Goal: Task Accomplishment & Management: Use online tool/utility

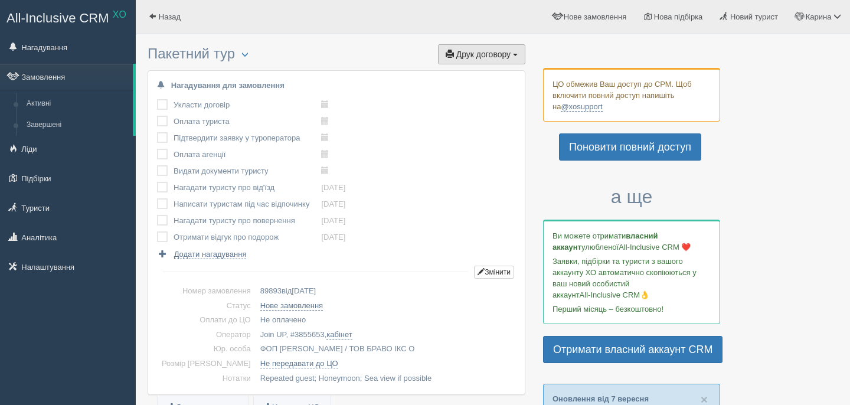
click at [462, 60] on button "Друк договору Друк" at bounding box center [481, 54] width 87 height 20
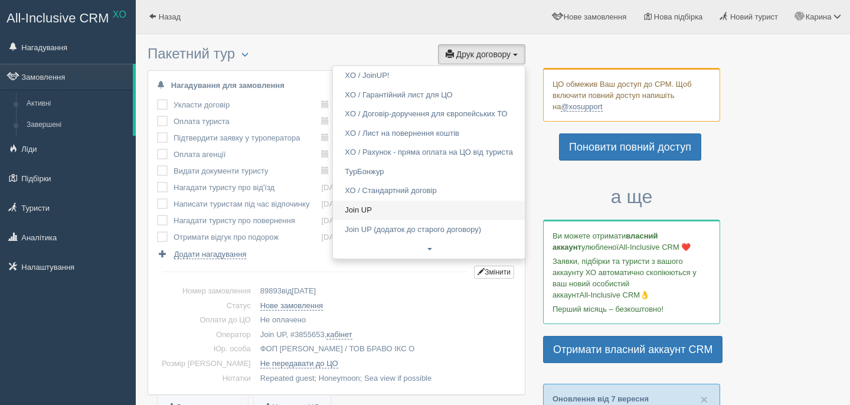
click at [364, 213] on link "Join UP" at bounding box center [429, 210] width 192 height 19
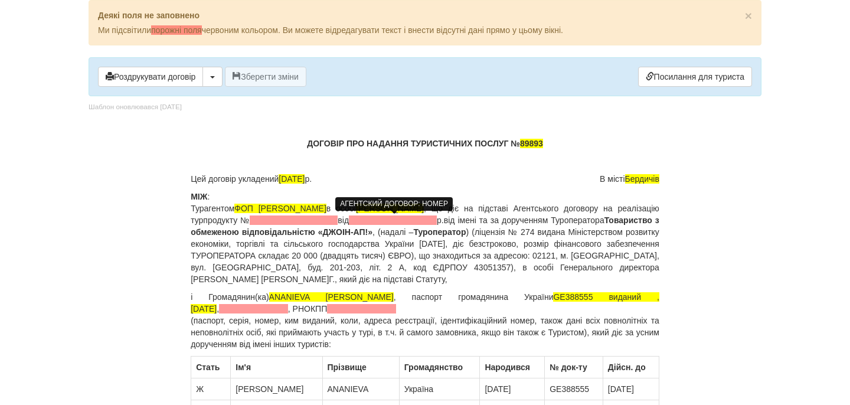
click at [338, 223] on span at bounding box center [294, 219] width 88 height 9
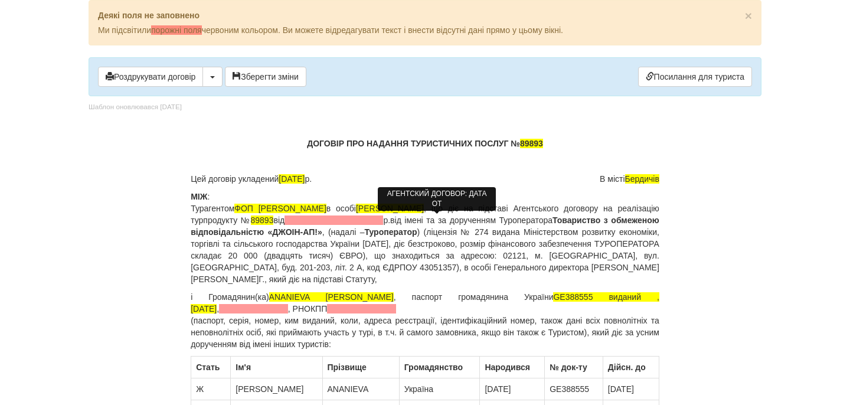
click at [383, 222] on span at bounding box center [334, 219] width 99 height 9
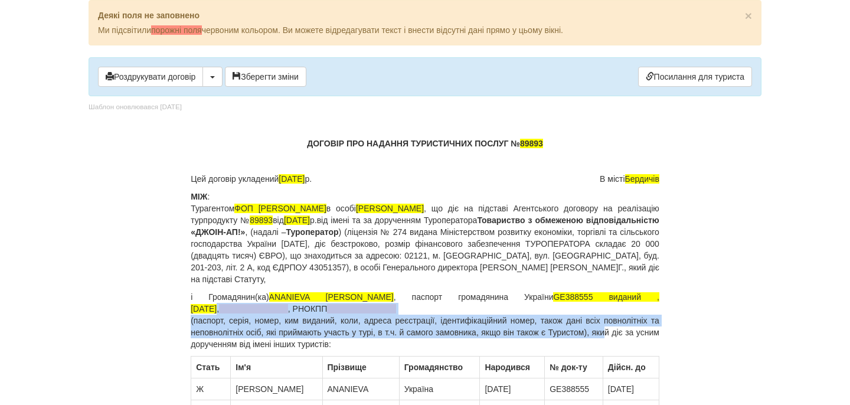
drag, startPoint x: 579, startPoint y: 300, endPoint x: 620, endPoint y: 334, distance: 52.5
click at [620, 334] on p "і Громадянин(ка) ANANIEVA [PERSON_NAME] , паспорт громадянина України GE388555 …" at bounding box center [425, 320] width 469 height 59
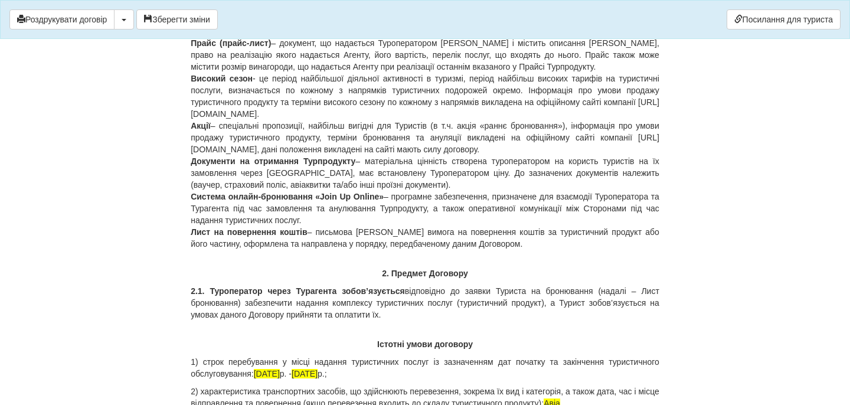
scroll to position [1046, 0]
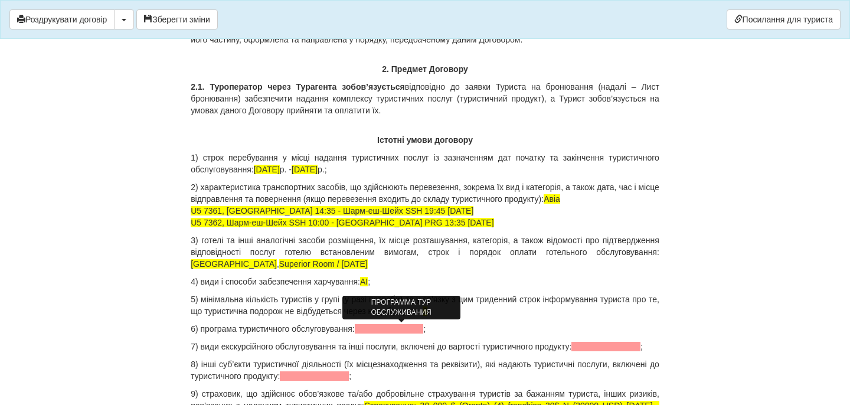
click at [419, 329] on span at bounding box center [389, 328] width 69 height 9
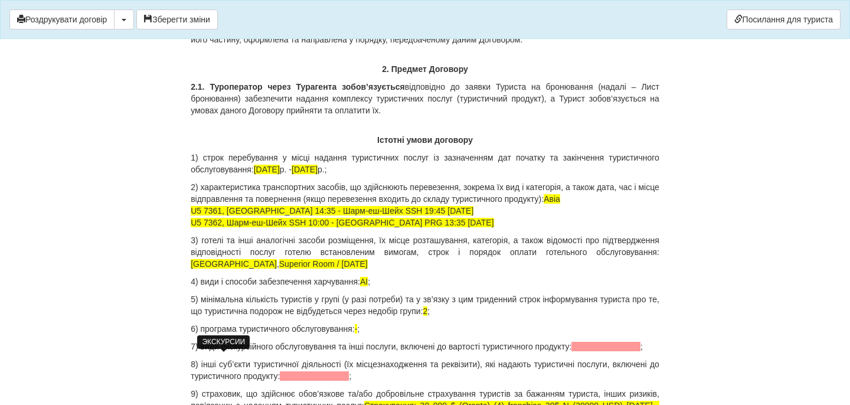
click at [571, 351] on span at bounding box center [605, 346] width 69 height 9
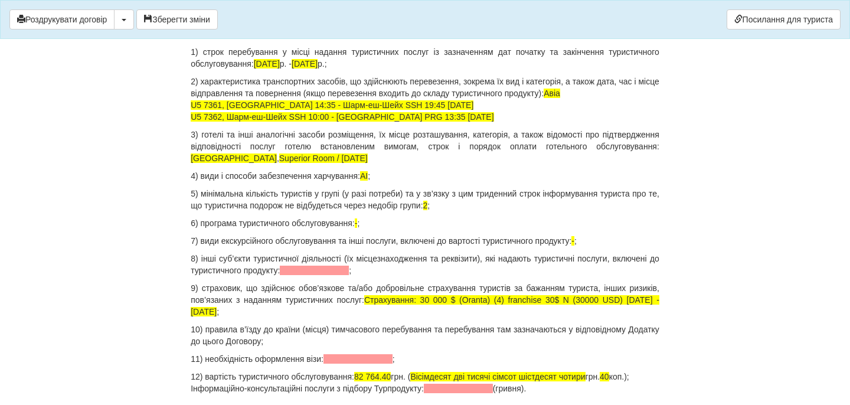
scroll to position [1154, 0]
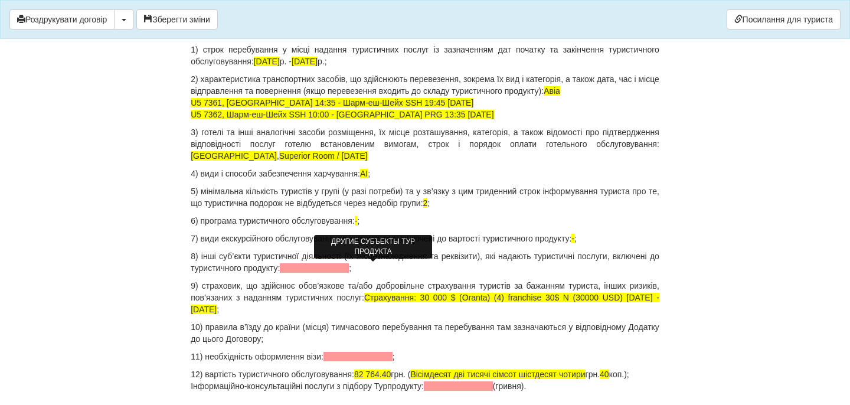
click at [349, 266] on span at bounding box center [314, 267] width 69 height 9
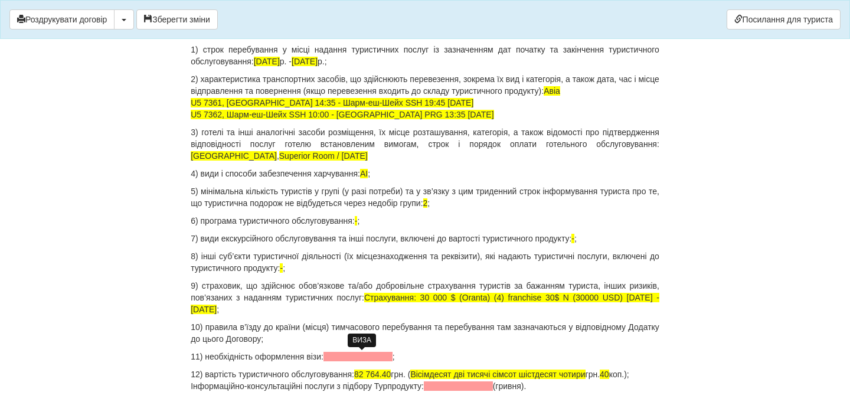
click at [347, 358] on span at bounding box center [358, 356] width 69 height 9
drag, startPoint x: 371, startPoint y: 373, endPoint x: 410, endPoint y: 374, distance: 39.0
click at [410, 374] on p "12) вартість туристичного обслуговування: 82 764.40 грн. ( Вісімдесят дві тисяч…" at bounding box center [425, 380] width 469 height 24
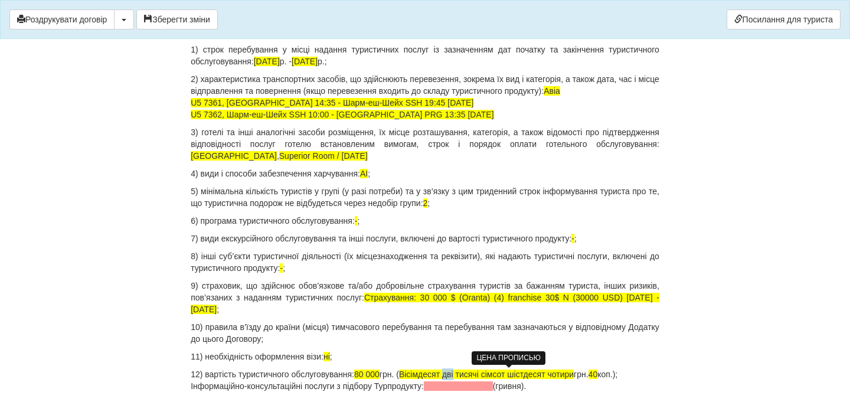
drag, startPoint x: 462, startPoint y: 373, endPoint x: 472, endPoint y: 371, distance: 10.1
click at [472, 372] on span "Вісімдесят дві тисячі сімсот шістдесят чотири" at bounding box center [486, 374] width 175 height 9
click at [489, 374] on span "Вісімдесят тисячі сімсот шістдесят чотири" at bounding box center [481, 374] width 164 height 9
drag, startPoint x: 559, startPoint y: 375, endPoint x: 489, endPoint y: 373, distance: 70.3
click at [489, 373] on p "12) вартість туристичного обслуговування: 80 000 грн. ( Вісімдесят тисяч шістде…" at bounding box center [425, 380] width 469 height 24
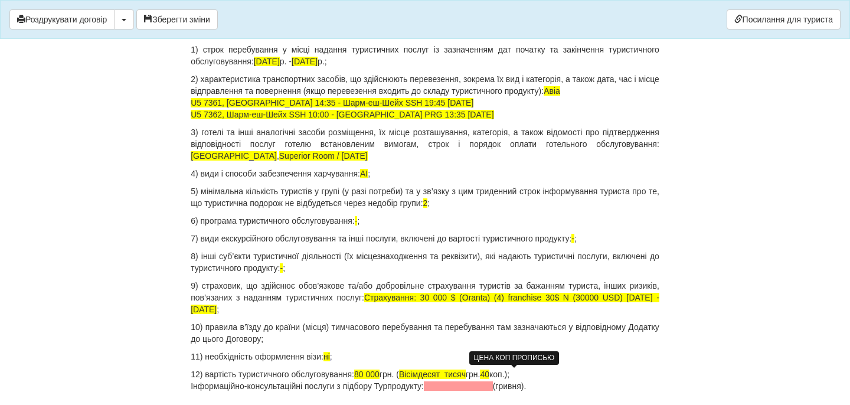
click at [489, 375] on span "40" at bounding box center [484, 374] width 9 height 9
click at [548, 376] on p "12) вартість туристичного обслуговування: 80 000 грн. ( Вісімдесят тисяч грн. 0…" at bounding box center [425, 380] width 469 height 24
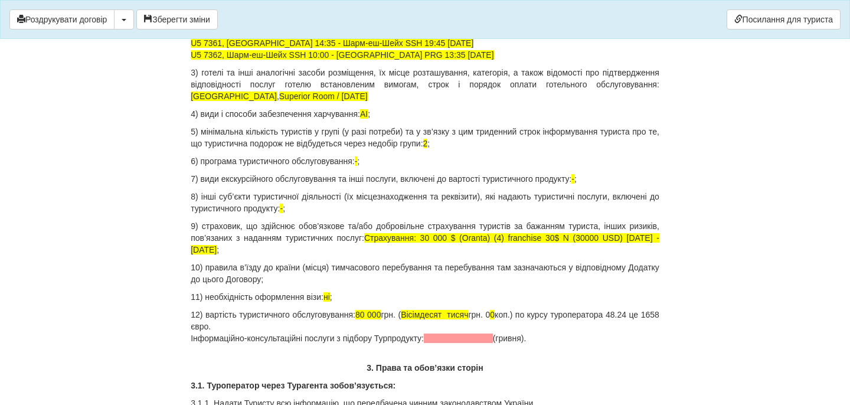
scroll to position [1256, 0]
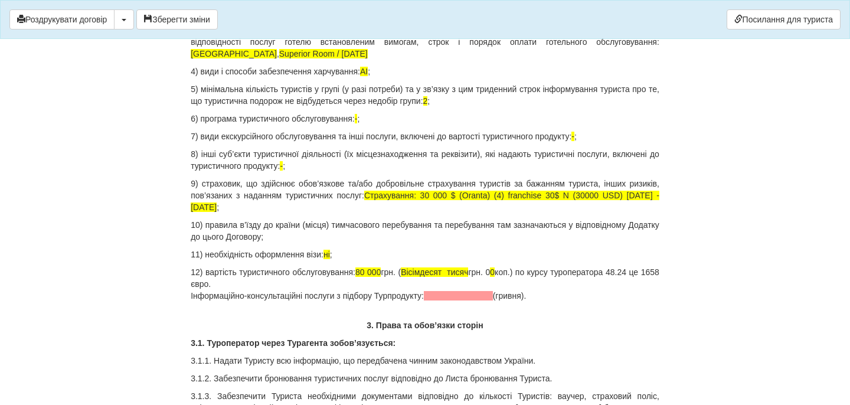
drag, startPoint x: 550, startPoint y: 295, endPoint x: 160, endPoint y: 295, distance: 390.2
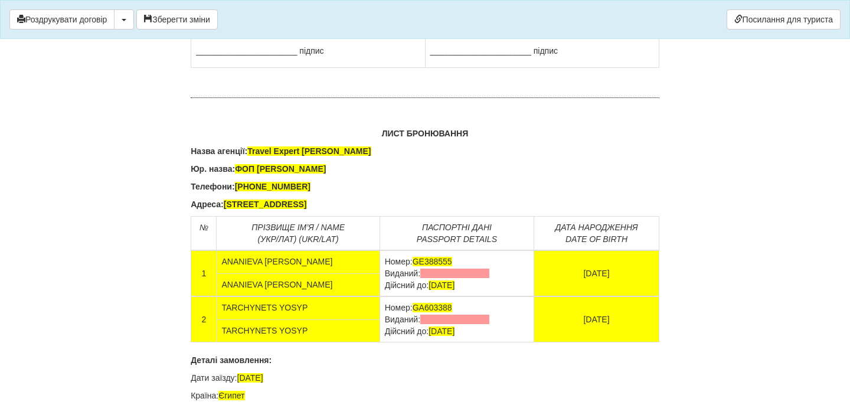
scroll to position [7584, 0]
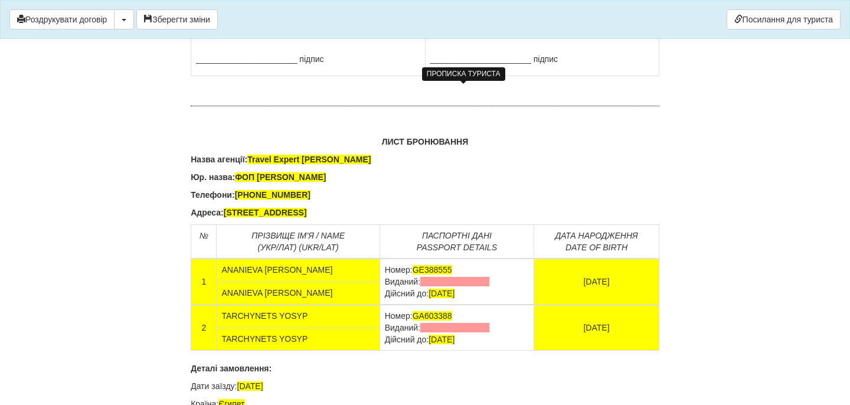
drag, startPoint x: 504, startPoint y: 117, endPoint x: 429, endPoint y: 99, distance: 77.2
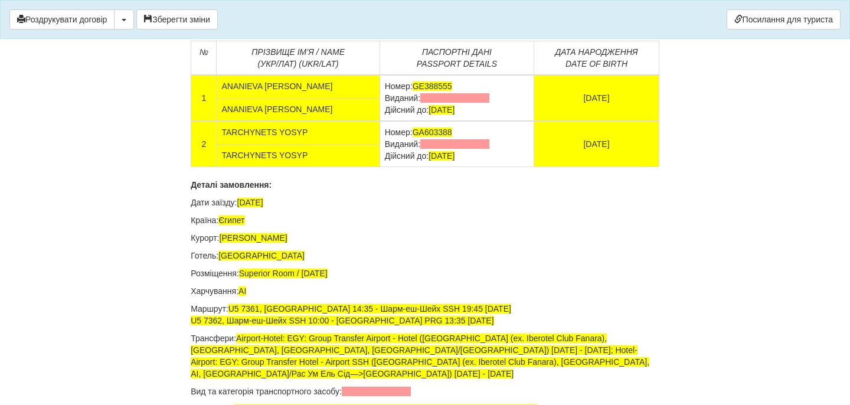
scroll to position [7923, 0]
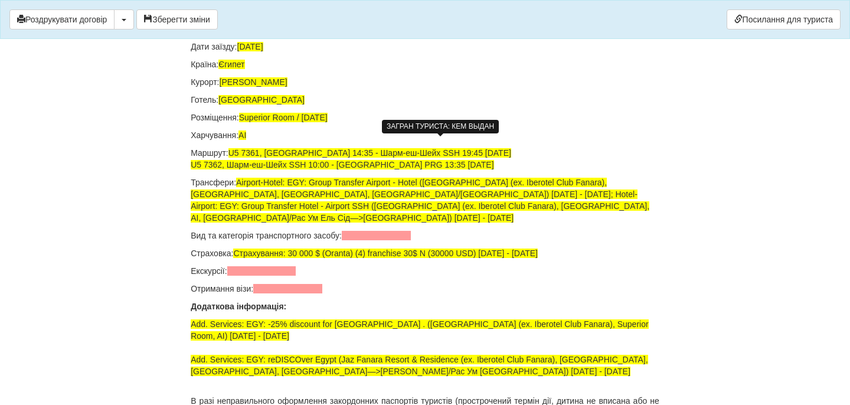
drag, startPoint x: 474, startPoint y: 144, endPoint x: 367, endPoint y: 144, distance: 106.9
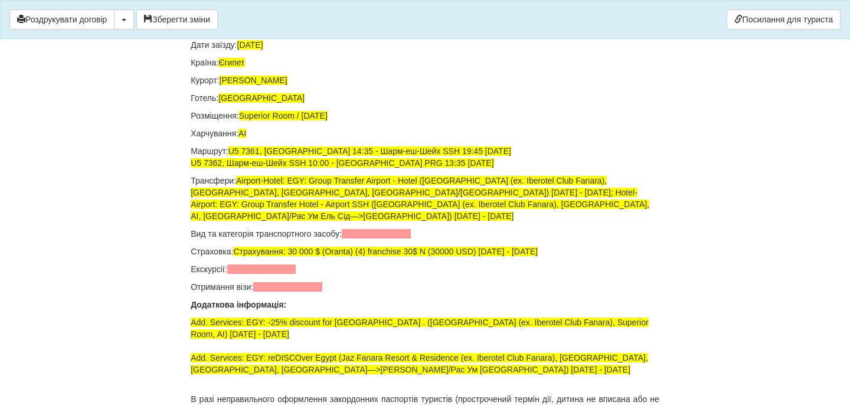
drag, startPoint x: 478, startPoint y: 186, endPoint x: 366, endPoint y: 182, distance: 112.2
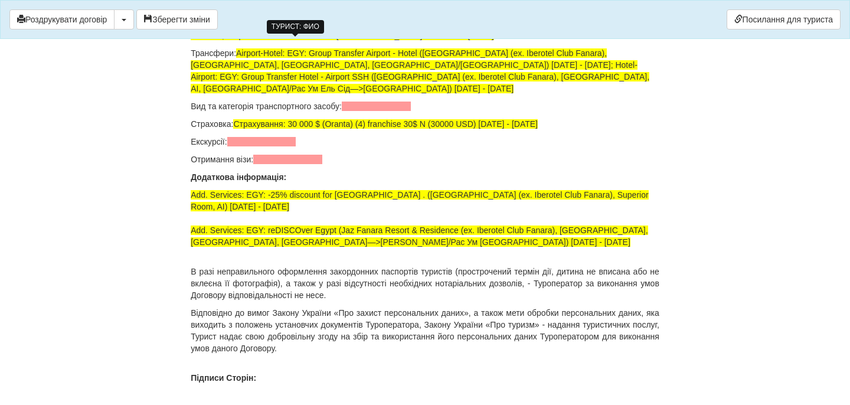
scroll to position [8105, 0]
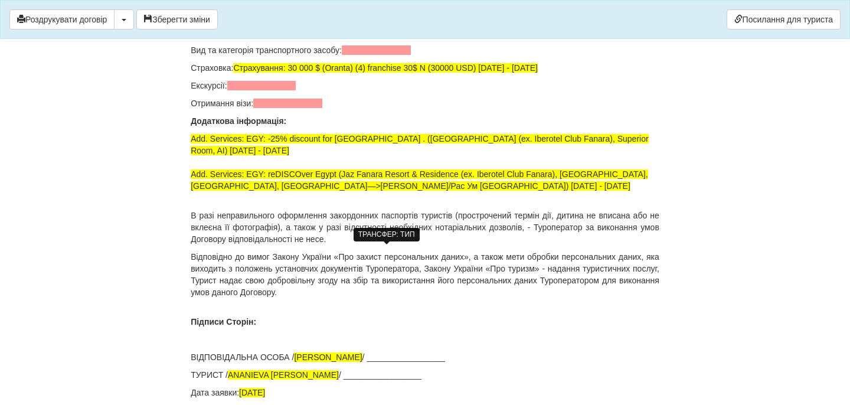
click at [391, 55] on span at bounding box center [376, 49] width 69 height 9
click at [285, 90] on span at bounding box center [261, 85] width 69 height 9
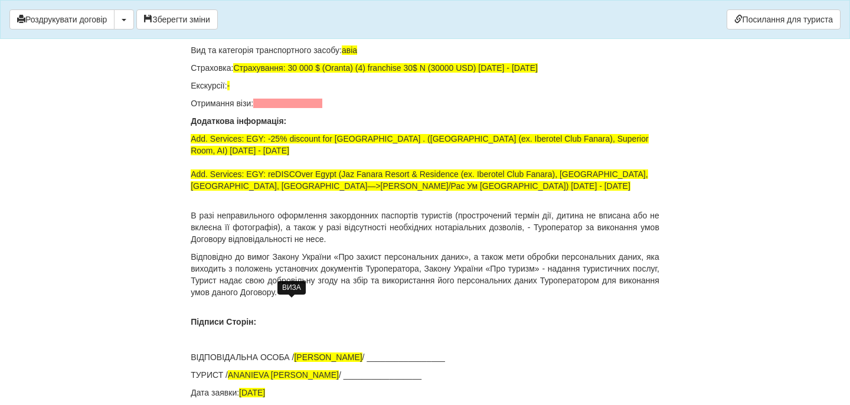
click at [291, 108] on span at bounding box center [287, 103] width 69 height 9
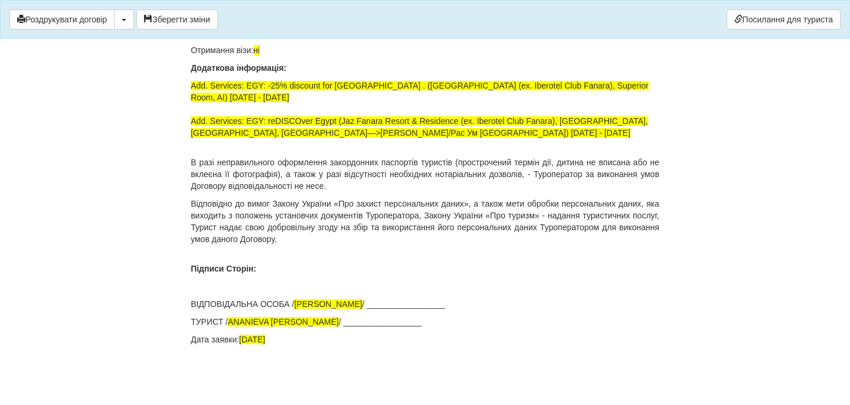
scroll to position [8359, 0]
click at [179, 25] on button "Зберегти зміни" at bounding box center [176, 19] width 81 height 20
click at [105, 19] on button "Роздрукувати договір" at bounding box center [61, 19] width 105 height 20
